Goal: Navigation & Orientation: Locate item on page

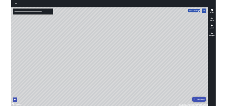
scroll to position [157, 0]
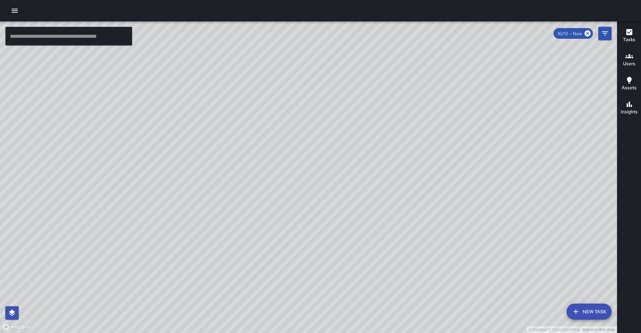
click at [318, 138] on div "© Mapbox © OpenStreetMap Improve this map" at bounding box center [308, 176] width 617 height 311
drag, startPoint x: 372, startPoint y: 78, endPoint x: 268, endPoint y: 169, distance: 138.5
click at [269, 169] on div "© Mapbox © OpenStreetMap Improve this map" at bounding box center [308, 176] width 617 height 311
drag, startPoint x: 343, startPoint y: 161, endPoint x: 243, endPoint y: 89, distance: 123.7
click at [245, 88] on div "© Mapbox © OpenStreetMap Improve this map" at bounding box center [308, 176] width 617 height 311
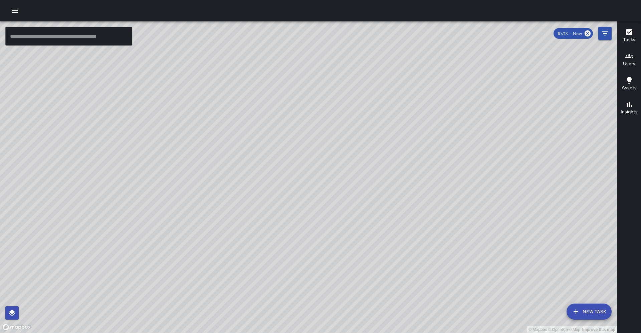
drag, startPoint x: 255, startPoint y: 204, endPoint x: 226, endPoint y: 137, distance: 73.0
click at [227, 137] on div "© Mapbox © OpenStreetMap Improve this map" at bounding box center [308, 176] width 617 height 311
drag, startPoint x: 232, startPoint y: 195, endPoint x: 242, endPoint y: 109, distance: 87.1
click at [242, 109] on div "© Mapbox © OpenStreetMap Improve this map" at bounding box center [308, 176] width 617 height 311
drag, startPoint x: 321, startPoint y: 161, endPoint x: 418, endPoint y: 98, distance: 115.7
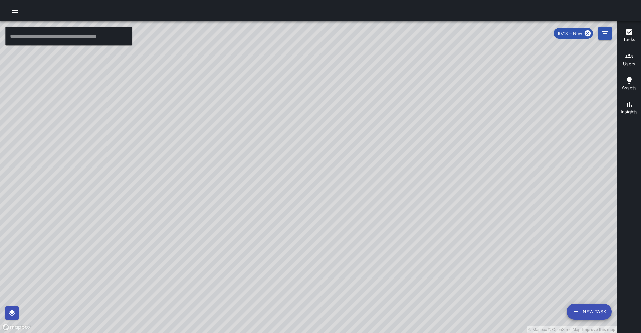
click at [418, 98] on div "© Mapbox © OpenStreetMap Improve this map" at bounding box center [308, 176] width 617 height 311
drag, startPoint x: 222, startPoint y: 197, endPoint x: 210, endPoint y: 141, distance: 57.3
click at [211, 140] on div "© Mapbox © OpenStreetMap Improve this map" at bounding box center [308, 176] width 617 height 311
drag, startPoint x: 220, startPoint y: 215, endPoint x: 269, endPoint y: 134, distance: 95.3
click at [269, 134] on div "© Mapbox © OpenStreetMap Improve this map" at bounding box center [308, 176] width 617 height 311
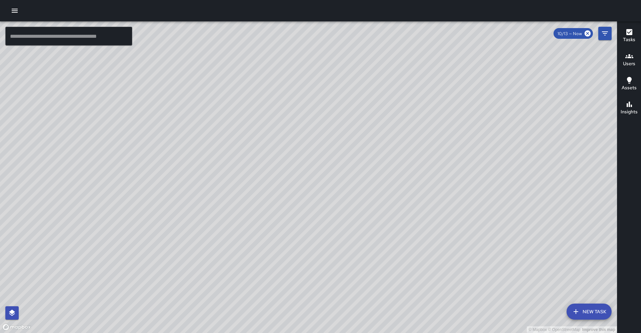
drag, startPoint x: 263, startPoint y: 115, endPoint x: 263, endPoint y: 184, distance: 69.8
click at [263, 184] on div "© Mapbox © OpenStreetMap Improve this map" at bounding box center [308, 176] width 617 height 311
drag, startPoint x: 224, startPoint y: 128, endPoint x: 156, endPoint y: 208, distance: 105.2
click at [155, 208] on div "© Mapbox © OpenStreetMap Improve this map" at bounding box center [308, 176] width 617 height 311
drag, startPoint x: 139, startPoint y: 149, endPoint x: 198, endPoint y: 211, distance: 86.2
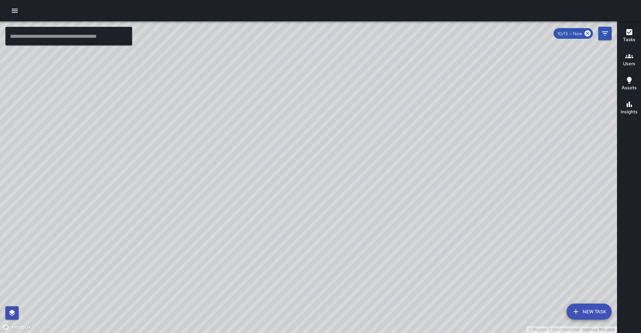
click at [223, 232] on div "© Mapbox © OpenStreetMap Improve this map" at bounding box center [308, 176] width 617 height 311
drag, startPoint x: 247, startPoint y: 141, endPoint x: 185, endPoint y: 202, distance: 86.9
click at [166, 219] on div "© Mapbox © OpenStreetMap Improve this map" at bounding box center [308, 176] width 617 height 311
drag, startPoint x: 241, startPoint y: 147, endPoint x: 186, endPoint y: 250, distance: 116.4
click at [186, 250] on div "© Mapbox © OpenStreetMap Improve this map" at bounding box center [308, 176] width 617 height 311
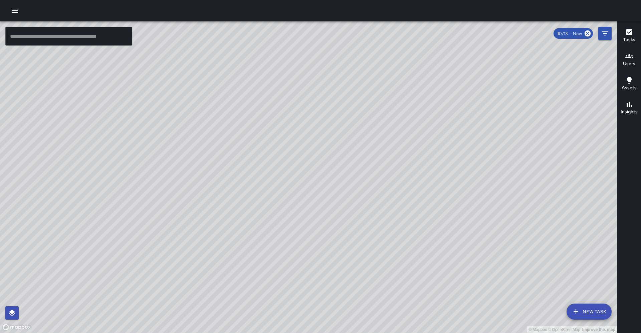
drag, startPoint x: 226, startPoint y: 169, endPoint x: 192, endPoint y: 206, distance: 50.6
click at [185, 216] on div "© Mapbox © OpenStreetMap Improve this map" at bounding box center [308, 176] width 617 height 311
drag, startPoint x: 175, startPoint y: 204, endPoint x: 170, endPoint y: 145, distance: 58.6
click at [170, 145] on div "© Mapbox © OpenStreetMap Improve this map" at bounding box center [308, 176] width 617 height 311
drag, startPoint x: 161, startPoint y: 231, endPoint x: 160, endPoint y: 128, distance: 103.2
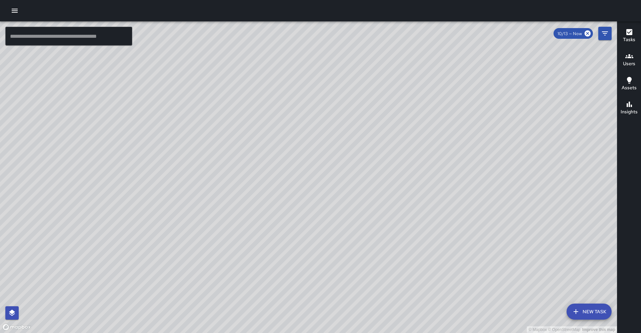
click at [160, 128] on div "© Mapbox © OpenStreetMap Improve this map" at bounding box center [308, 176] width 617 height 311
drag, startPoint x: 101, startPoint y: 224, endPoint x: 167, endPoint y: 140, distance: 106.8
click at [167, 140] on div "© Mapbox © OpenStreetMap Improve this map" at bounding box center [308, 176] width 617 height 311
drag, startPoint x: 142, startPoint y: 244, endPoint x: 194, endPoint y: 261, distance: 55.1
click at [194, 261] on div "© Mapbox © OpenStreetMap Improve this map" at bounding box center [308, 176] width 617 height 311
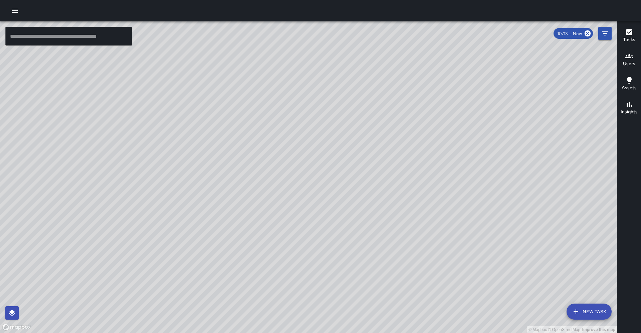
drag, startPoint x: 174, startPoint y: 191, endPoint x: 199, endPoint y: 197, distance: 25.8
click at [199, 197] on div "© Mapbox © OpenStreetMap Improve this map" at bounding box center [308, 176] width 617 height 311
drag, startPoint x: 107, startPoint y: 134, endPoint x: 23, endPoint y: 197, distance: 105.0
click at [24, 197] on div "© Mapbox © OpenStreetMap Improve this map" at bounding box center [308, 176] width 617 height 311
drag, startPoint x: 32, startPoint y: 190, endPoint x: 125, endPoint y: 215, distance: 95.7
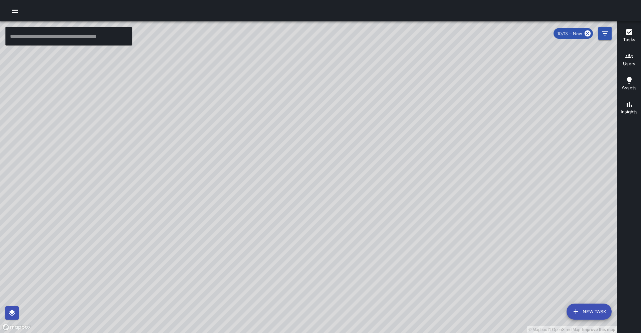
click at [133, 215] on div "© Mapbox © OpenStreetMap Improve this map" at bounding box center [308, 176] width 617 height 311
drag, startPoint x: 178, startPoint y: 206, endPoint x: 101, endPoint y: 249, distance: 88.1
click at [94, 252] on div "© Mapbox © OpenStreetMap Improve this map" at bounding box center [308, 176] width 617 height 311
drag, startPoint x: 118, startPoint y: 209, endPoint x: 147, endPoint y: 113, distance: 100.5
click at [147, 113] on div "© Mapbox © OpenStreetMap Improve this map" at bounding box center [308, 176] width 617 height 311
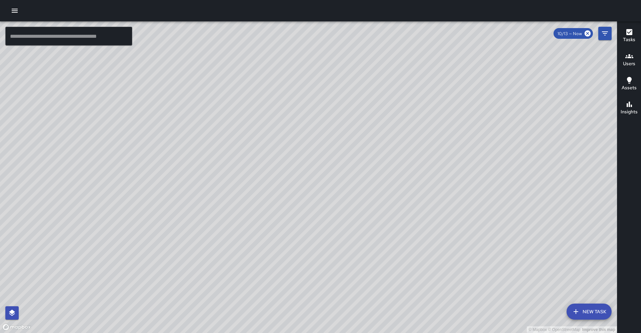
drag, startPoint x: 171, startPoint y: 250, endPoint x: 176, endPoint y: 225, distance: 25.9
click at [176, 225] on div "© Mapbox © OpenStreetMap Improve this map" at bounding box center [308, 176] width 617 height 311
drag, startPoint x: 92, startPoint y: 299, endPoint x: 140, endPoint y: 175, distance: 133.0
click at [140, 175] on div "© Mapbox © OpenStreetMap Improve this map" at bounding box center [308, 176] width 617 height 311
drag, startPoint x: 126, startPoint y: 227, endPoint x: 141, endPoint y: 198, distance: 32.6
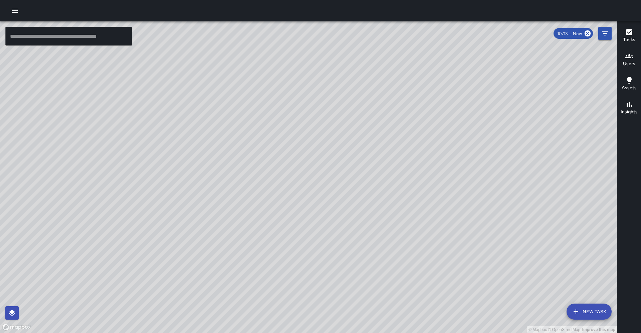
click at [141, 198] on div "© Mapbox © OpenStreetMap Improve this map" at bounding box center [308, 176] width 617 height 311
drag, startPoint x: 95, startPoint y: 198, endPoint x: 6, endPoint y: 327, distance: 156.9
click at [5, 327] on div "© Mapbox © OpenStreetMap Improve this map" at bounding box center [308, 176] width 617 height 311
drag, startPoint x: 100, startPoint y: 226, endPoint x: 116, endPoint y: 189, distance: 40.1
click at [116, 189] on div "© Mapbox © OpenStreetMap Improve this map" at bounding box center [308, 176] width 617 height 311
